Goal: Task Accomplishment & Management: Use online tool/utility

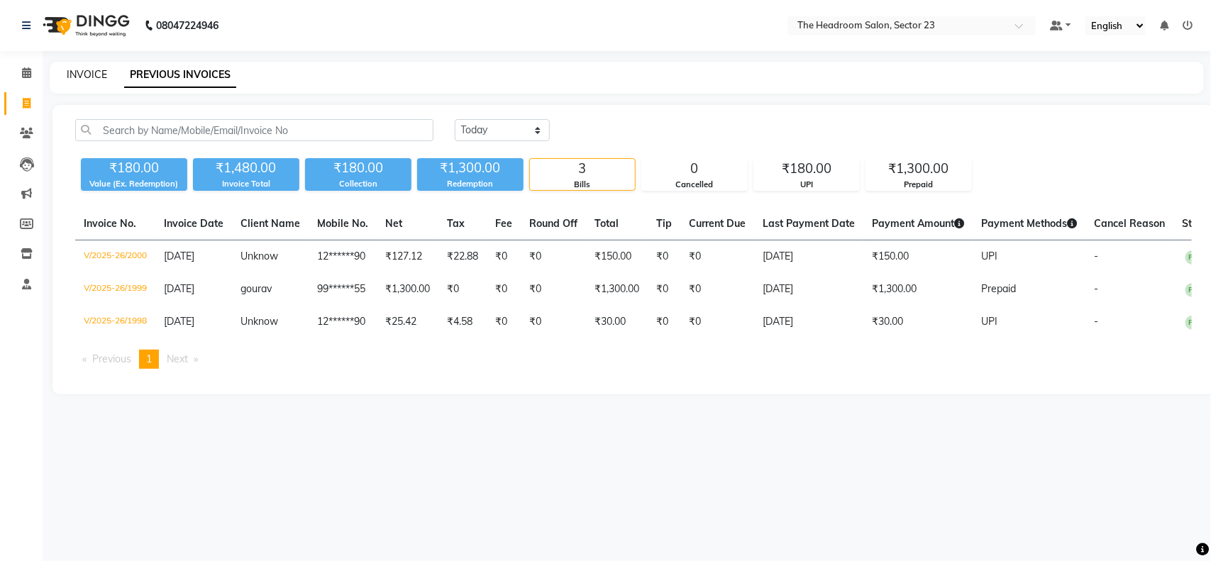
click at [87, 75] on link "INVOICE" at bounding box center [87, 74] width 40 height 13
select select "service"
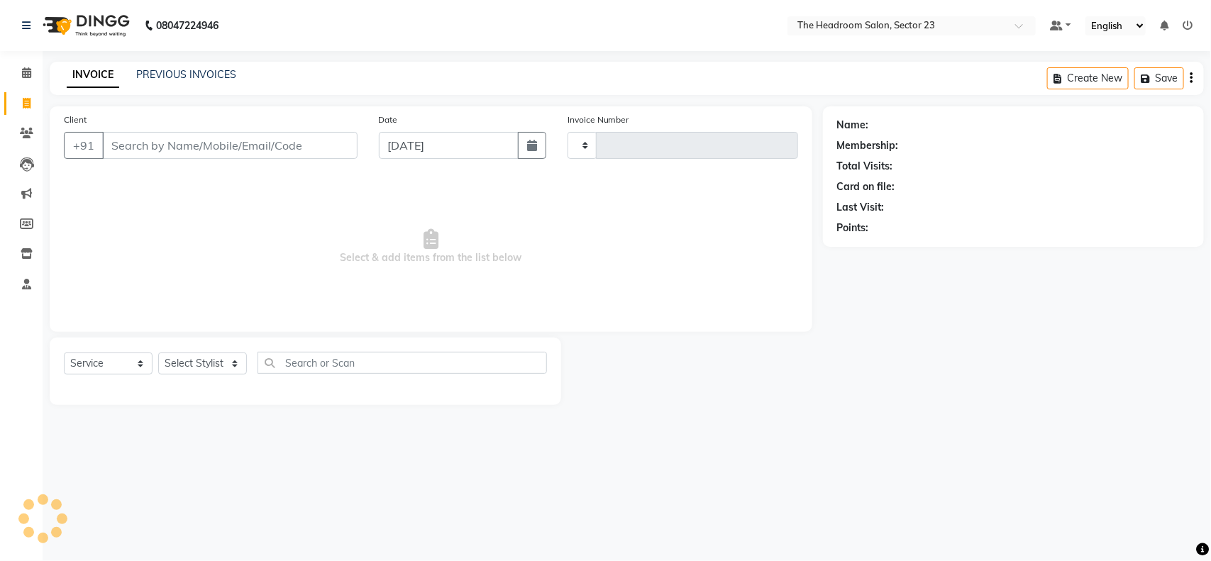
type input "2001"
select select "6796"
click at [186, 68] on link "PREVIOUS INVOICES" at bounding box center [186, 74] width 100 height 13
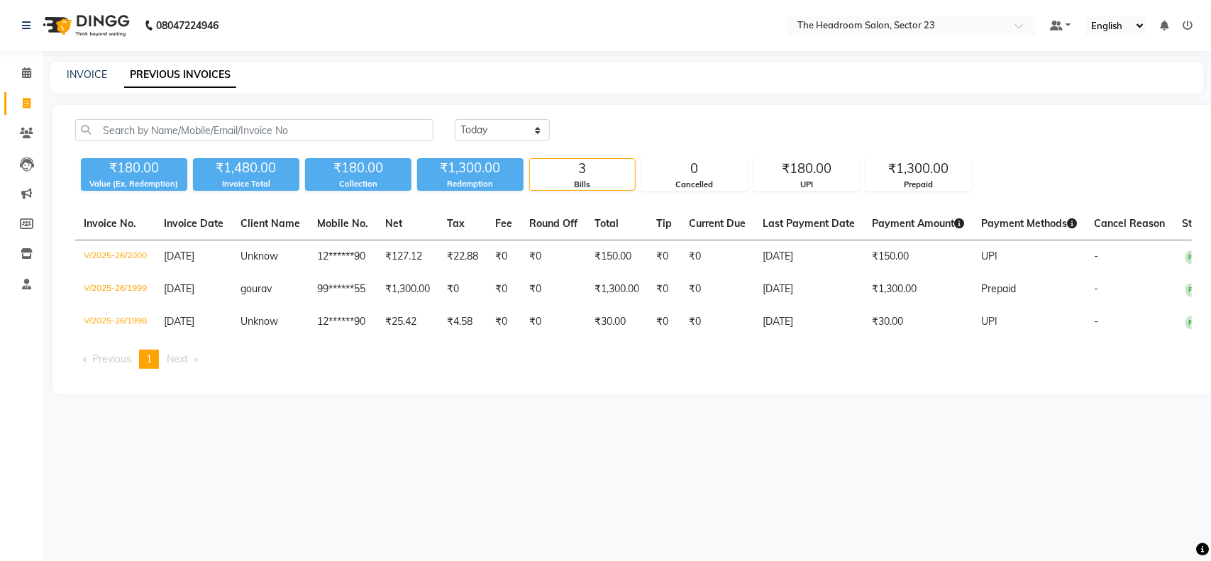
click at [82, 82] on div "INVOICE" at bounding box center [87, 74] width 40 height 15
click at [80, 79] on link "INVOICE" at bounding box center [87, 74] width 40 height 13
select select "service"
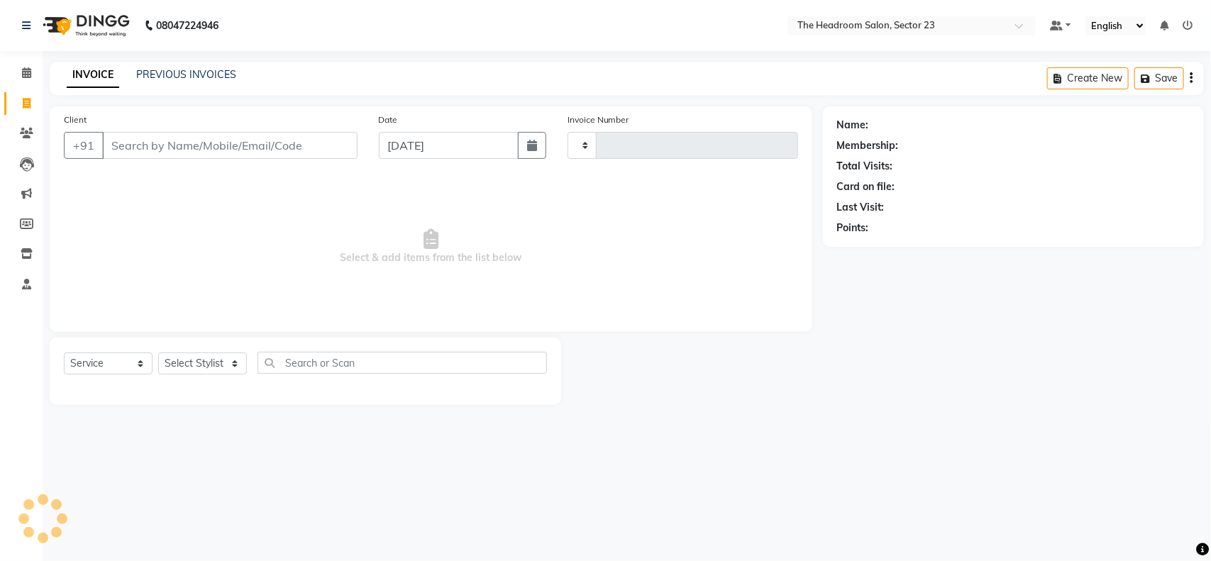
type input "2001"
select select "6796"
click at [153, 65] on div "INVOICE PREVIOUS INVOICES Create New Save" at bounding box center [627, 78] width 1155 height 33
click at [143, 72] on link "PREVIOUS INVOICES" at bounding box center [186, 74] width 100 height 13
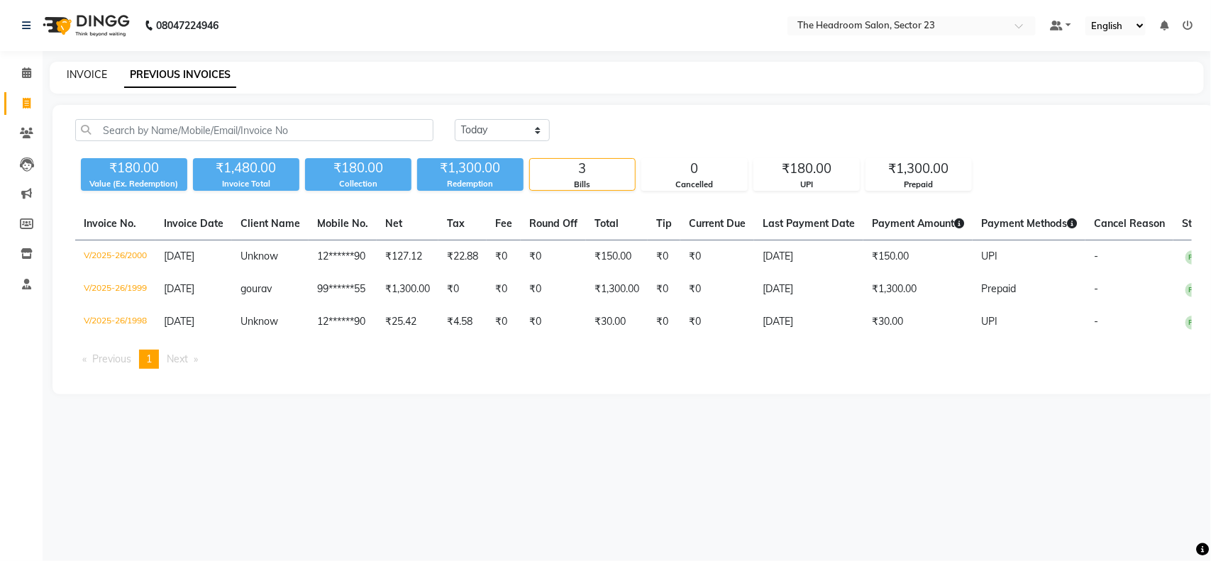
click at [98, 72] on link "INVOICE" at bounding box center [87, 74] width 40 height 13
select select "6796"
select select "service"
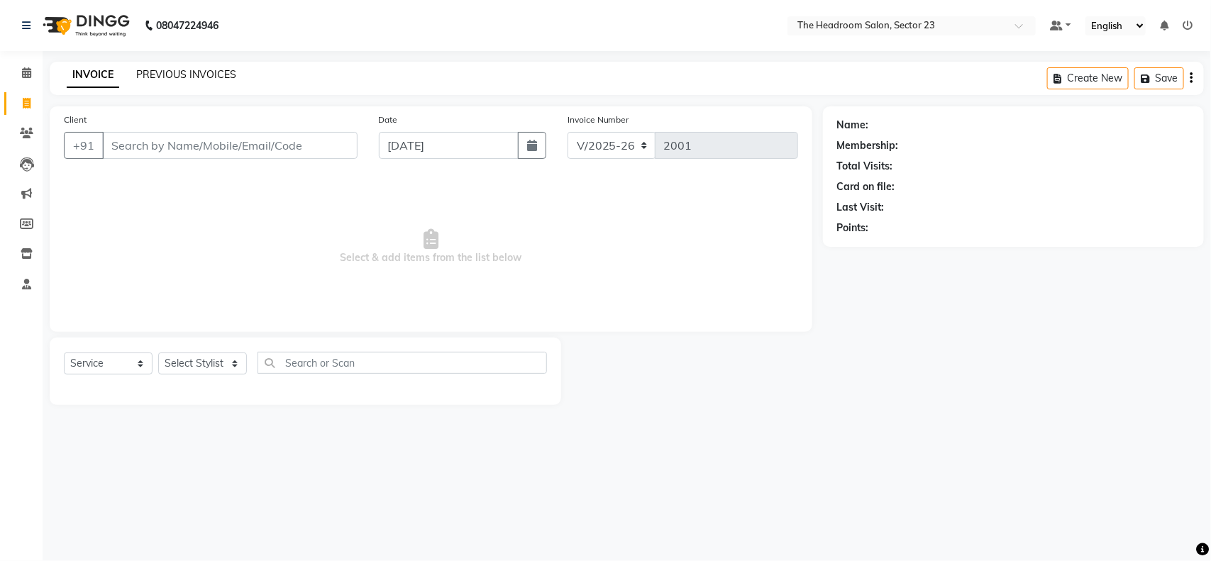
click at [164, 75] on link "PREVIOUS INVOICES" at bounding box center [186, 74] width 100 height 13
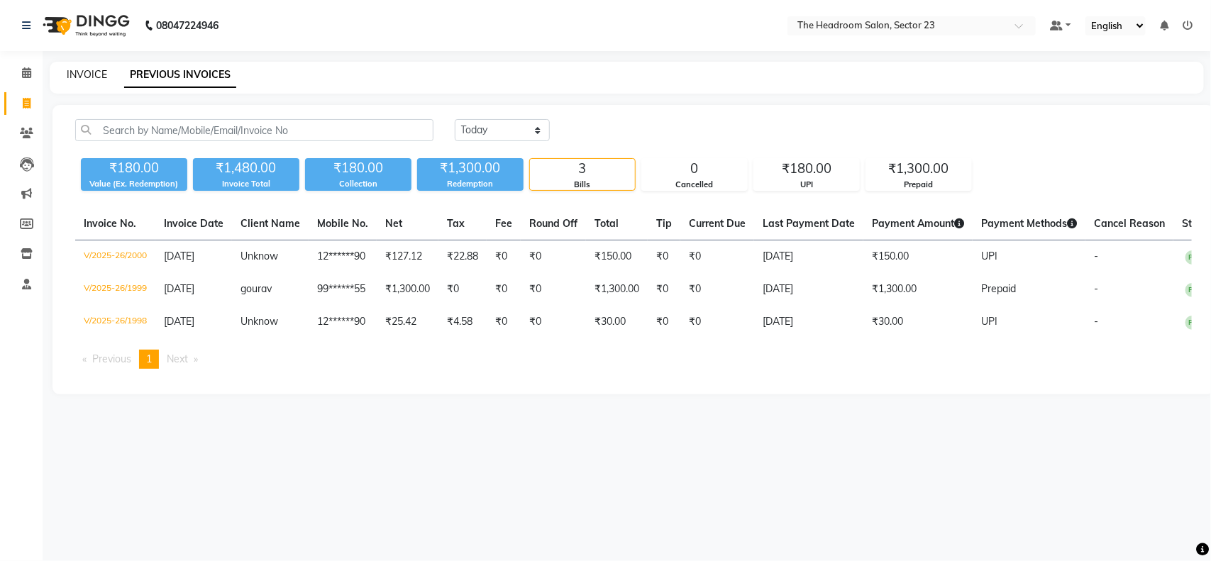
click at [87, 72] on link "INVOICE" at bounding box center [87, 74] width 40 height 13
select select "service"
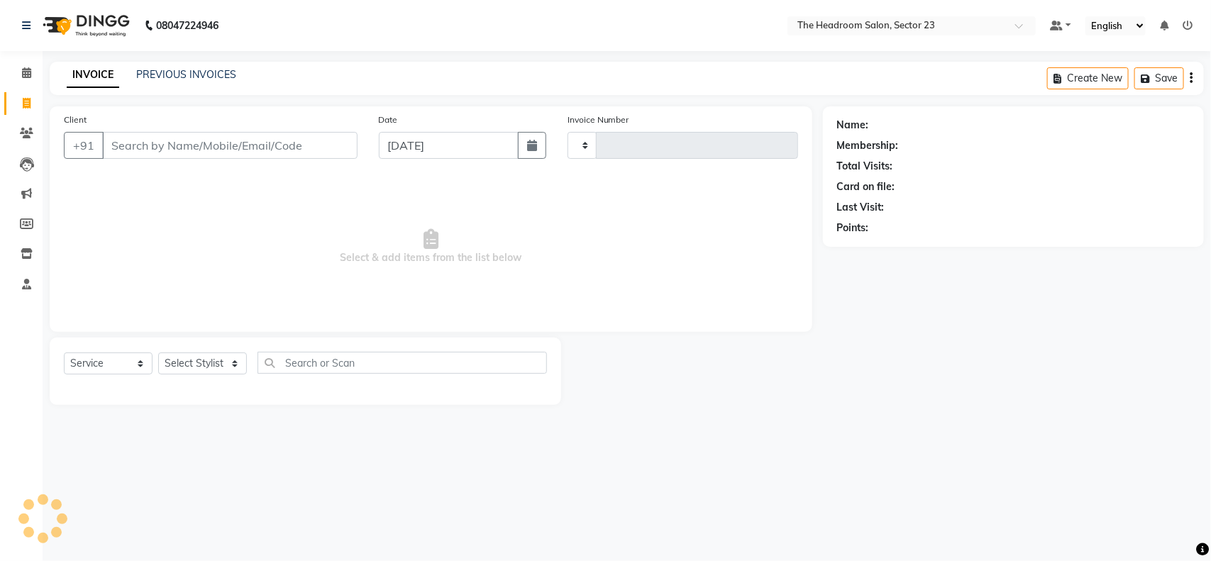
type input "2001"
select select "6796"
